Goal: Task Accomplishment & Management: Manage account settings

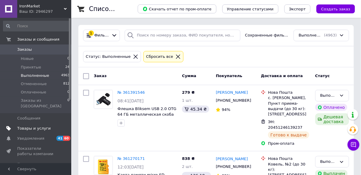
click at [33, 124] on link "Товары и услуги" at bounding box center [36, 129] width 73 height 10
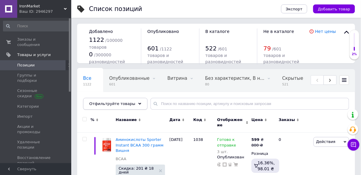
click at [125, 106] on span "Отфильтруйте товары" at bounding box center [112, 104] width 46 height 4
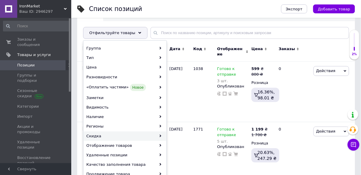
scroll to position [71, 0]
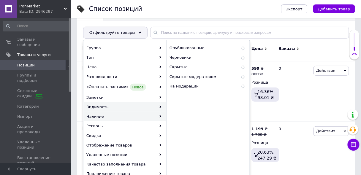
click at [124, 116] on div "Наличие" at bounding box center [125, 117] width 83 height 10
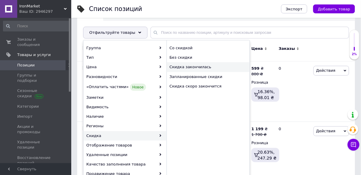
click at [205, 67] on span "Скидка закончилась" at bounding box center [205, 66] width 71 height 5
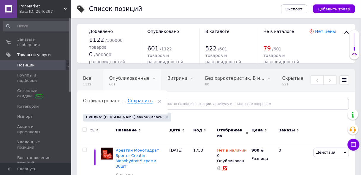
click at [122, 79] on span "Опубликованные" at bounding box center [129, 78] width 40 height 5
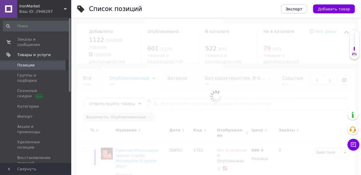
scroll to position [0, 28]
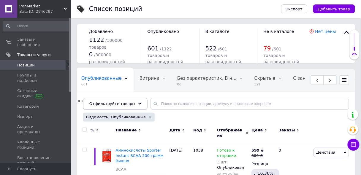
click at [121, 103] on span "Отфильтруйте товары" at bounding box center [112, 104] width 46 height 4
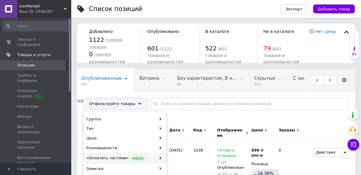
scroll to position [71, 0]
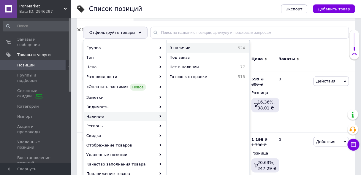
click at [188, 51] on div "В наличии 524" at bounding box center [208, 48] width 83 height 10
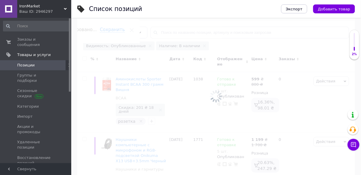
scroll to position [0, 186]
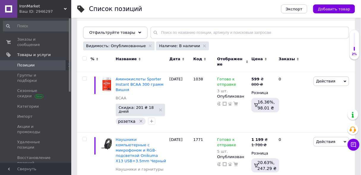
click at [115, 32] on span "Отфильтруйте товары" at bounding box center [112, 32] width 46 height 4
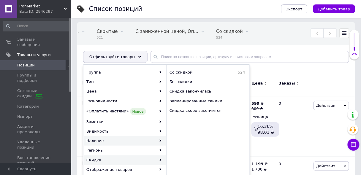
scroll to position [48, 0]
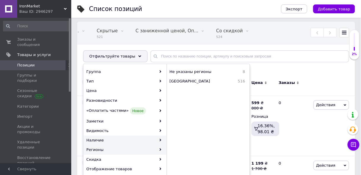
click at [102, 139] on div "Наличие" at bounding box center [125, 141] width 83 height 10
click at [150, 141] on div "Наличие" at bounding box center [125, 141] width 83 height 10
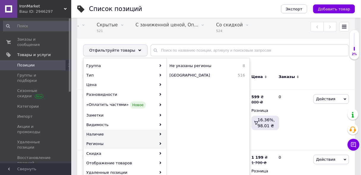
scroll to position [119, 0]
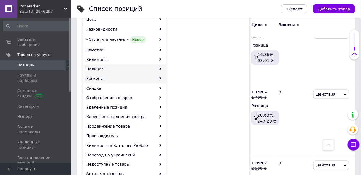
click at [118, 69] on div "Наличие" at bounding box center [125, 69] width 83 height 10
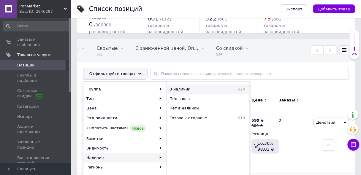
scroll to position [24, 0]
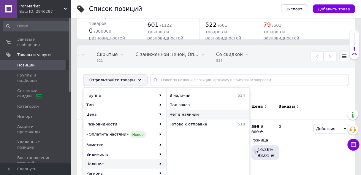
click at [186, 116] on span "Нет в наличии" at bounding box center [204, 114] width 69 height 5
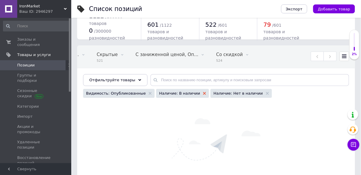
click at [203, 92] on icon at bounding box center [204, 93] width 3 height 3
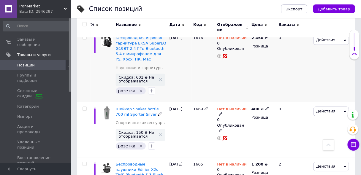
scroll to position [826, 0]
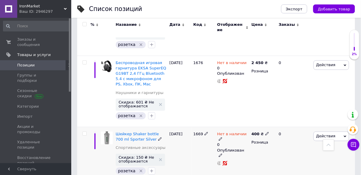
click at [222, 137] on icon at bounding box center [221, 139] width 4 height 4
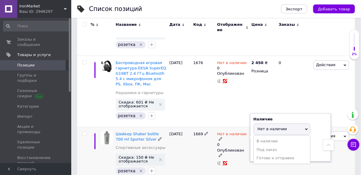
click at [266, 154] on li "Готово к отправке" at bounding box center [282, 158] width 56 height 8
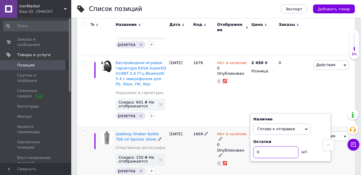
drag, startPoint x: 269, startPoint y: 118, endPoint x: 251, endPoint y: 118, distance: 17.8
click at [252, 118] on div "Наличие Готово к отправке В наличии Нет в наличии Под заказ Остатки 0 шт." at bounding box center [290, 138] width 81 height 48
type input "1"
click at [204, 127] on div "1669" at bounding box center [204, 154] width 24 height 55
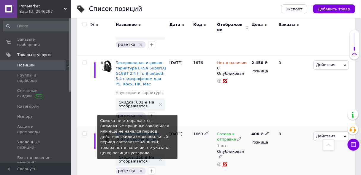
click at [143, 156] on span "Скидка: 150 ₴ Не отображается" at bounding box center [137, 160] width 37 height 8
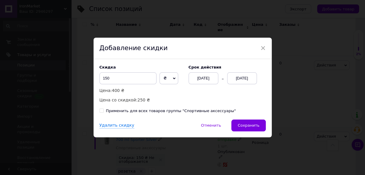
click at [253, 82] on div "[DATE]" at bounding box center [242, 78] width 30 height 12
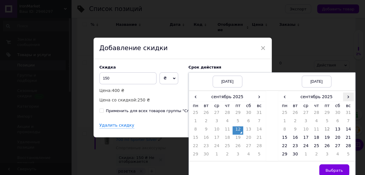
click at [346, 98] on span "›" at bounding box center [348, 97] width 11 height 9
click at [285, 140] on td "20" at bounding box center [284, 139] width 11 height 8
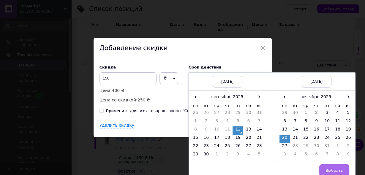
drag, startPoint x: 332, startPoint y: 169, endPoint x: 310, endPoint y: 151, distance: 28.5
click at [332, 168] on span "Выбрать" at bounding box center [334, 170] width 18 height 4
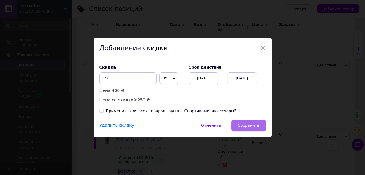
click at [264, 128] on button "Сохранить" at bounding box center [248, 126] width 34 height 12
click at [258, 126] on div "Удалить скидку   Отменить   Сохранить" at bounding box center [183, 129] width 178 height 18
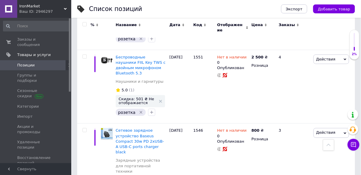
scroll to position [1824, 0]
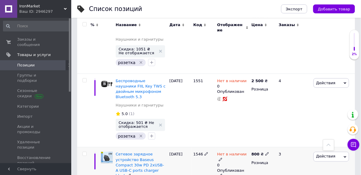
click at [222, 158] on icon at bounding box center [221, 160] width 4 height 4
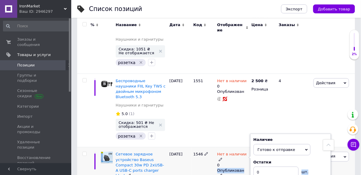
drag, startPoint x: 269, startPoint y: 88, endPoint x: 244, endPoint y: 84, distance: 25.2
click at [256, 167] on input "0" at bounding box center [276, 173] width 45 height 12
drag, startPoint x: 265, startPoint y: 80, endPoint x: 247, endPoint y: 81, distance: 17.6
click at [248, 152] on div "Нет в наличии 0 Наличие Готово к отправке В наличии Нет в наличии Под заказ Ост…" at bounding box center [232, 169] width 31 height 34
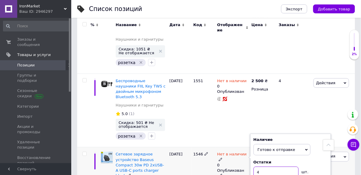
type input "4"
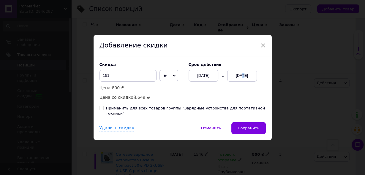
click at [238, 81] on div "[DATE]" at bounding box center [242, 76] width 30 height 12
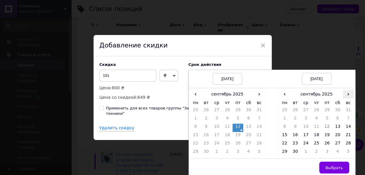
click at [346, 95] on span "›" at bounding box center [348, 94] width 11 height 9
click at [282, 138] on td "20" at bounding box center [284, 136] width 11 height 8
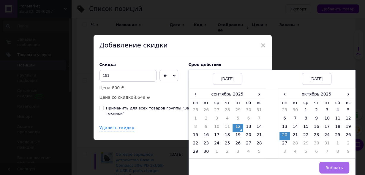
click at [327, 165] on button "Выбрать" at bounding box center [334, 168] width 30 height 12
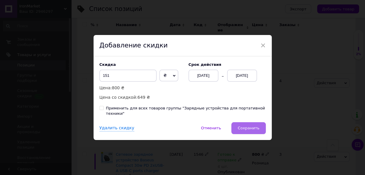
click at [249, 126] on span "Сохранить" at bounding box center [249, 128] width 22 height 4
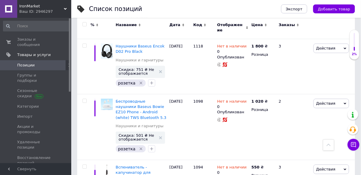
scroll to position [4032, 0]
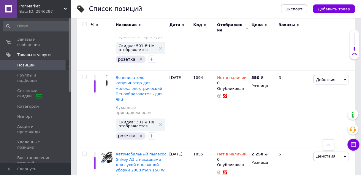
scroll to position [4127, 0]
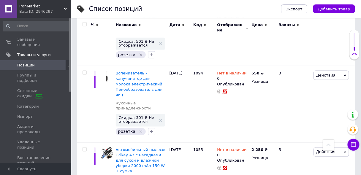
drag, startPoint x: 266, startPoint y: 115, endPoint x: 251, endPoint y: 115, distance: 14.8
type input "2"
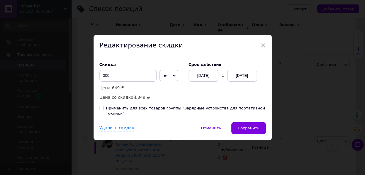
click at [248, 75] on div "[DATE]" at bounding box center [242, 76] width 30 height 12
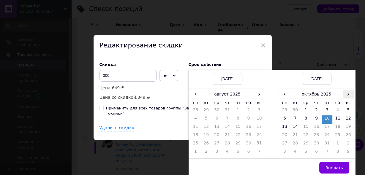
click at [343, 94] on span "›" at bounding box center [348, 94] width 11 height 9
click at [282, 99] on span "‹" at bounding box center [284, 94] width 11 height 9
click at [333, 166] on button "Выбрать" at bounding box center [334, 168] width 30 height 12
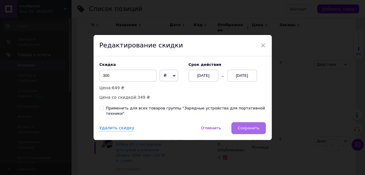
click at [248, 129] on button "Сохранить" at bounding box center [248, 128] width 34 height 12
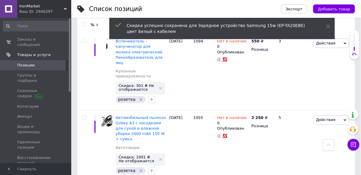
scroll to position [4175, 0]
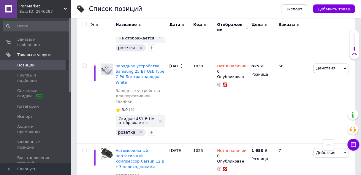
scroll to position [0, 0]
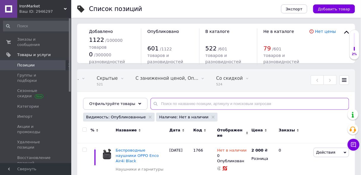
click at [164, 100] on input "text" at bounding box center [250, 104] width 199 height 12
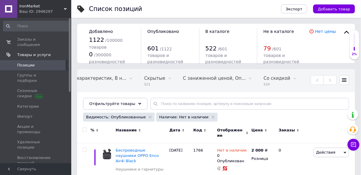
click at [40, 63] on span "Позиции" at bounding box center [36, 65] width 38 height 5
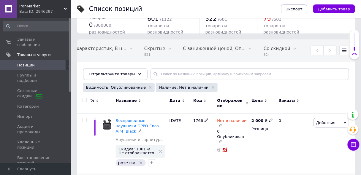
scroll to position [71, 0]
